Goal: Find specific page/section

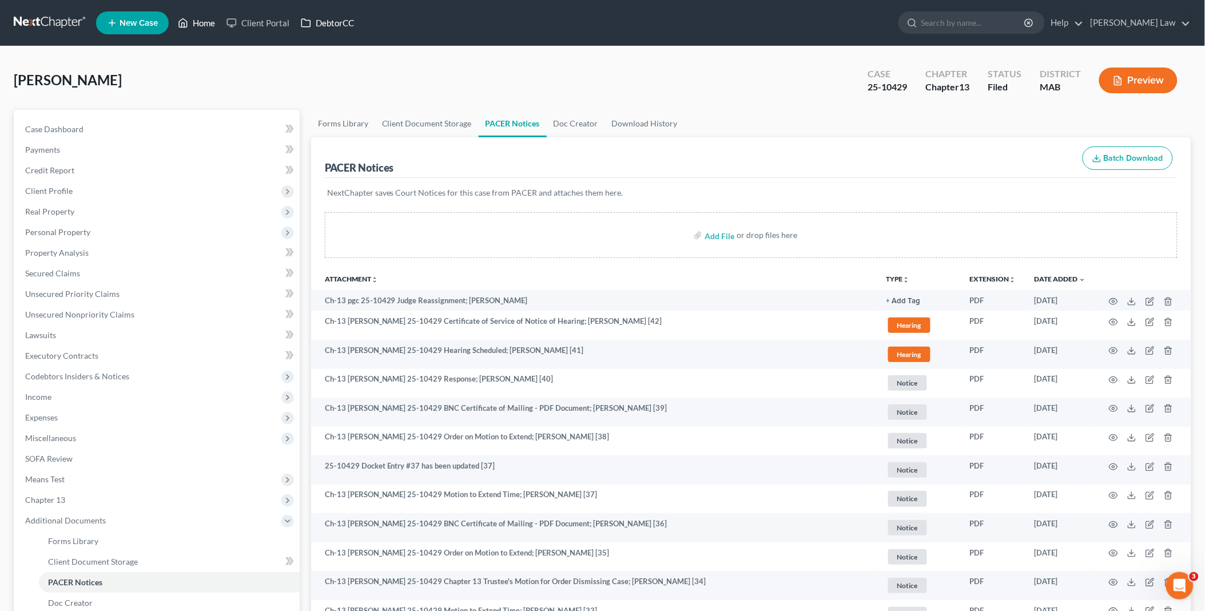
click at [208, 18] on link "Home" at bounding box center [196, 23] width 49 height 21
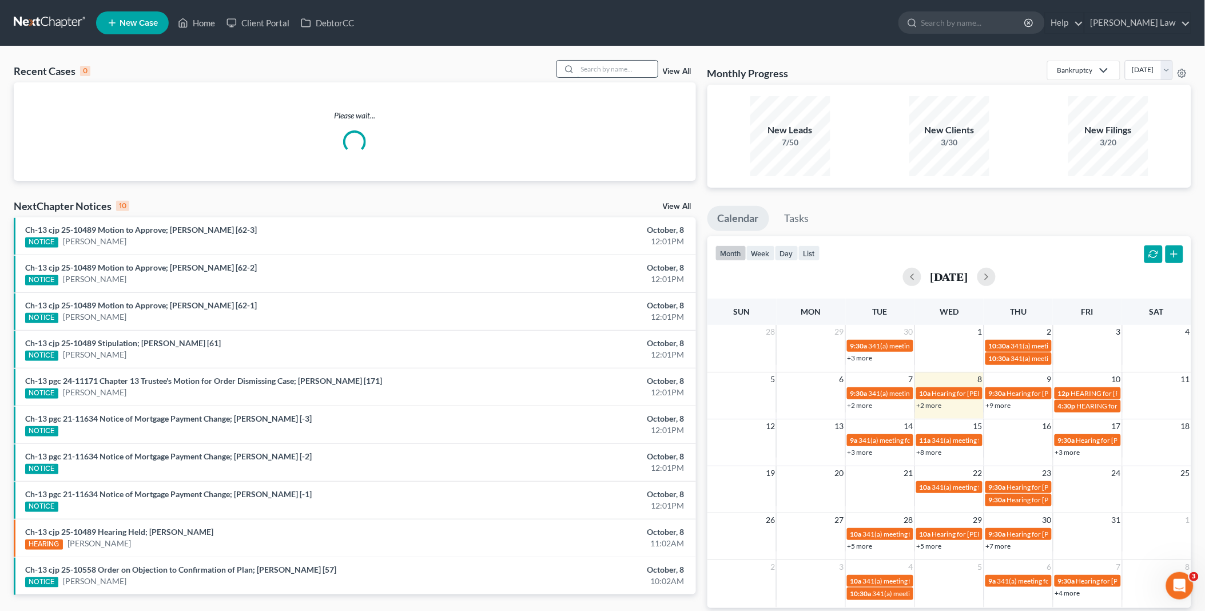
click at [605, 66] on input "search" at bounding box center [618, 69] width 80 height 17
type input "les"
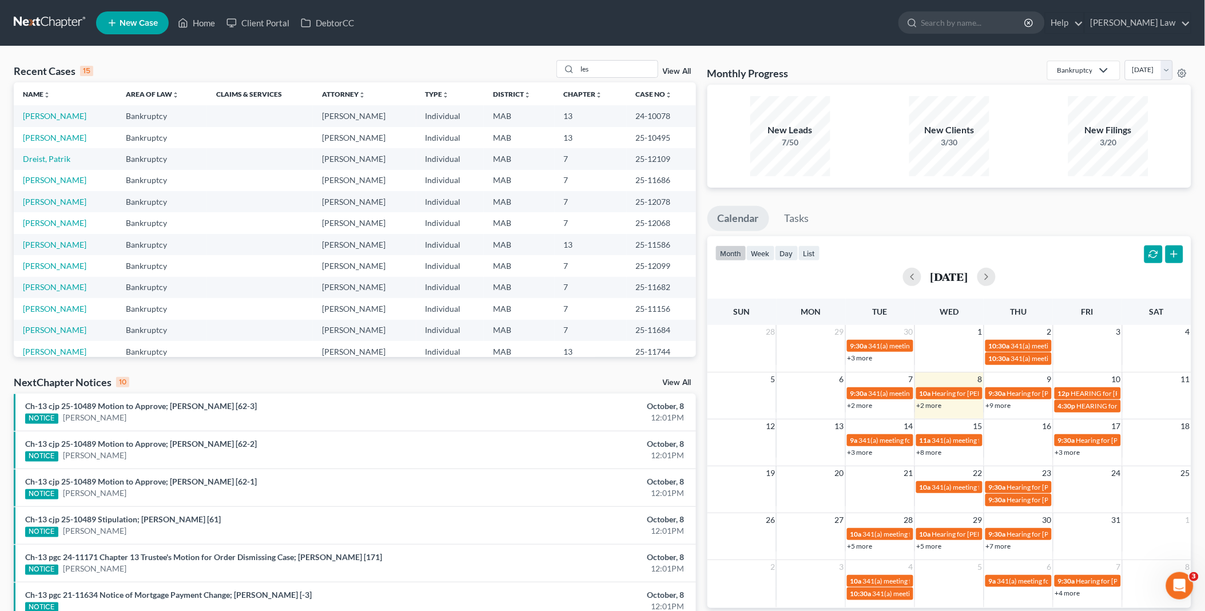
click at [30, 113] on link "[PERSON_NAME]" at bounding box center [54, 116] width 63 height 10
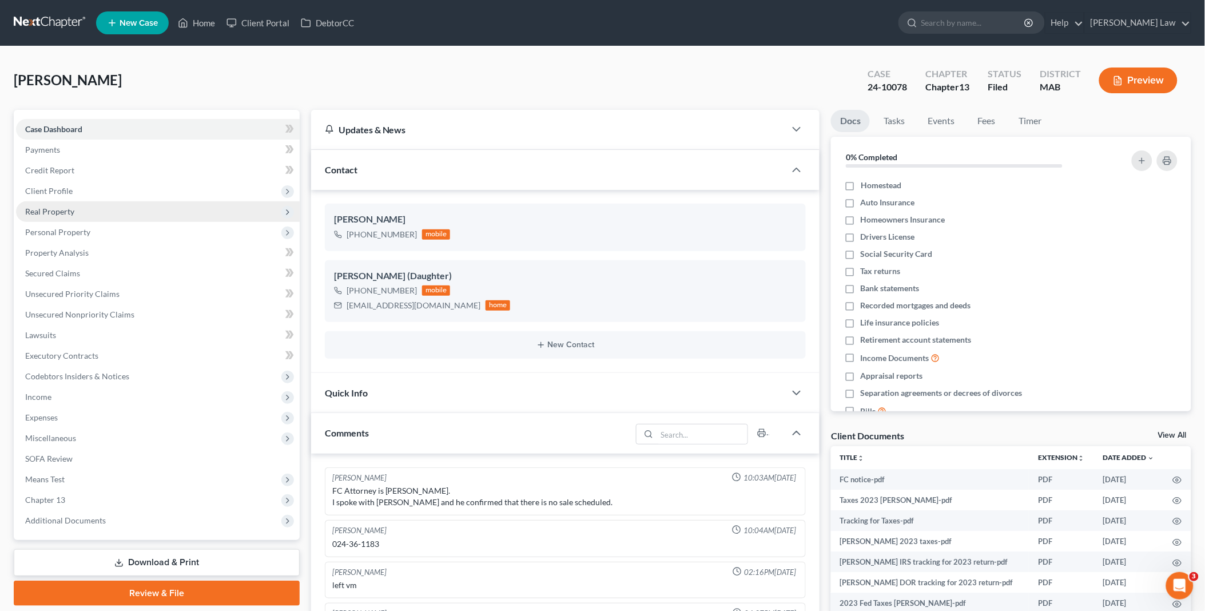
scroll to position [597, 0]
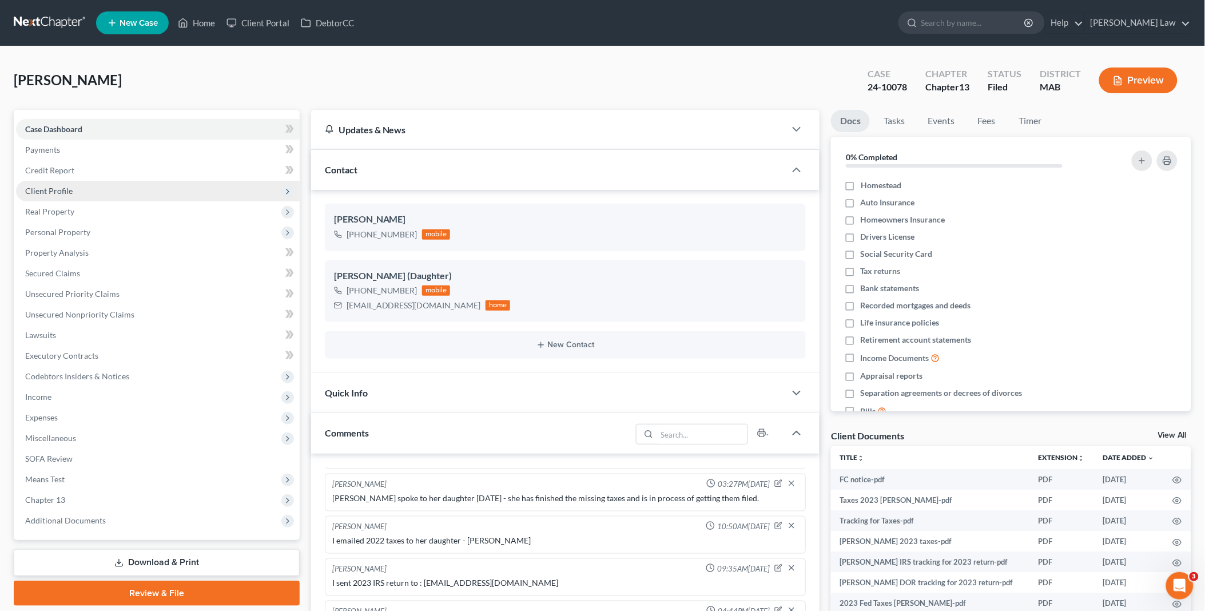
click at [65, 184] on span "Client Profile" at bounding box center [158, 191] width 284 height 21
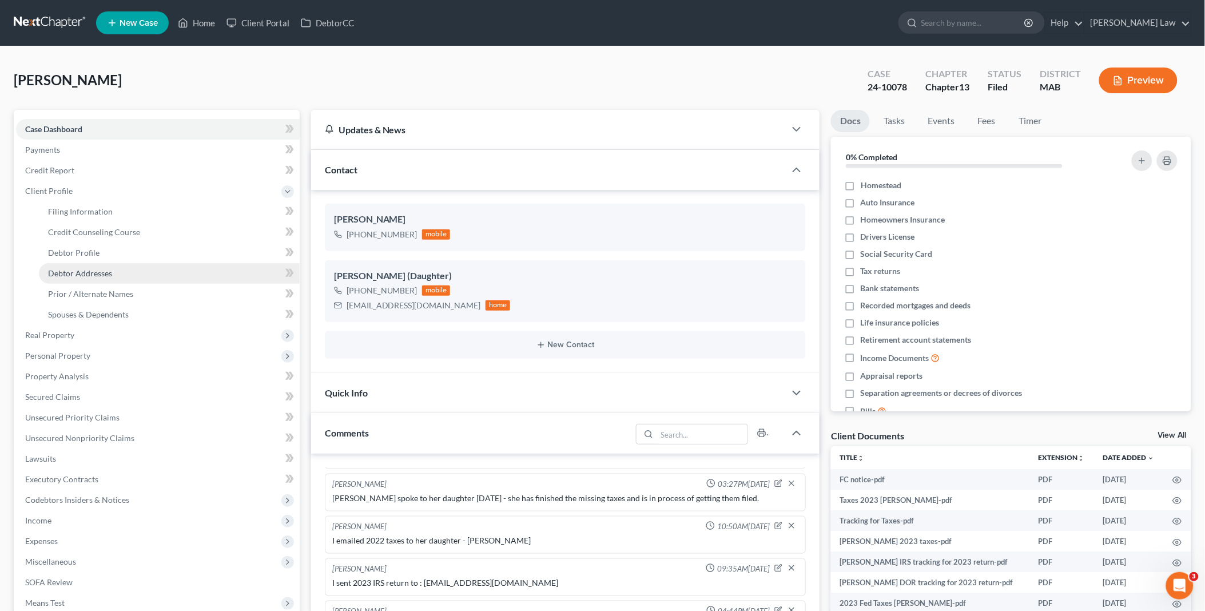
click at [105, 272] on span "Debtor Addresses" at bounding box center [80, 273] width 64 height 10
